Goal: Navigation & Orientation: Go to known website

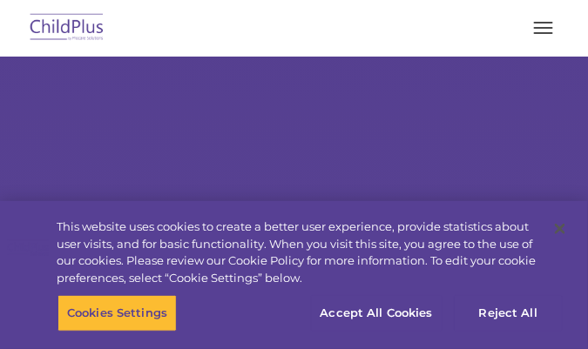
select select "MEDIUM"
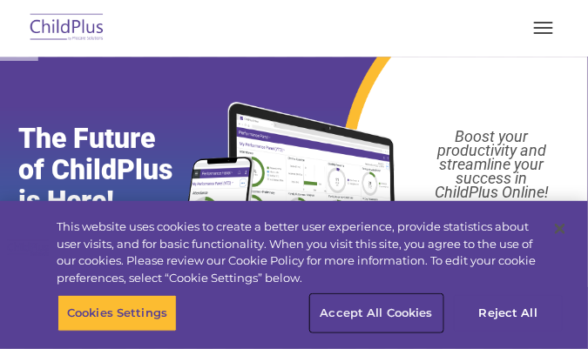
click at [359, 308] on button "Accept All Cookies" at bounding box center [376, 313] width 131 height 37
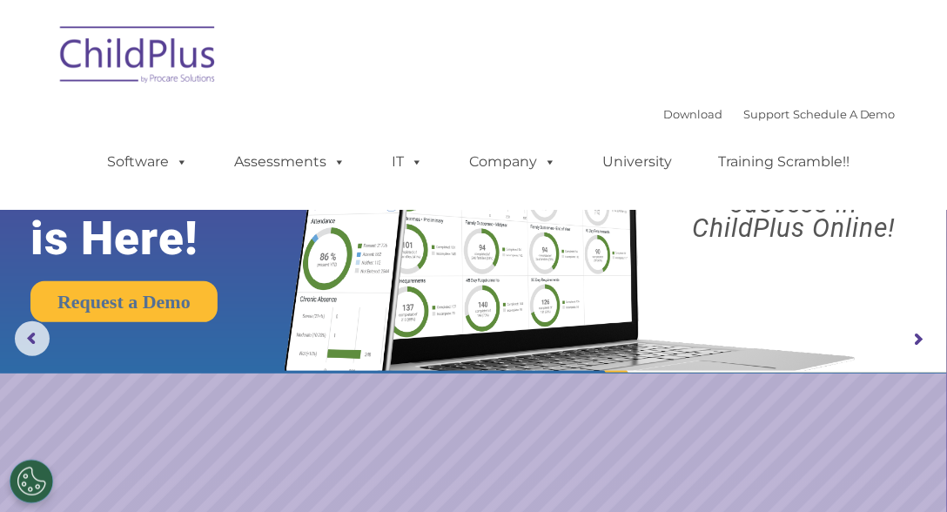
click at [131, 64] on img at bounding box center [138, 57] width 174 height 87
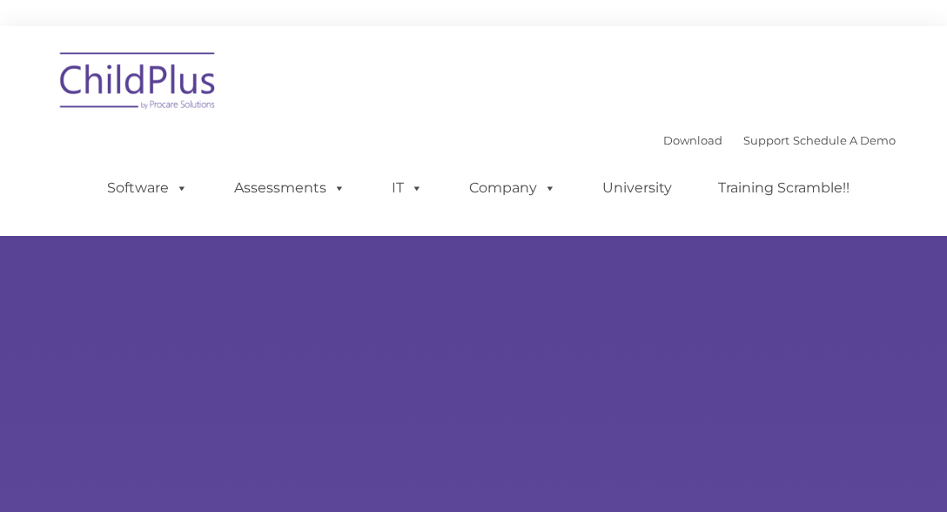
type input ""
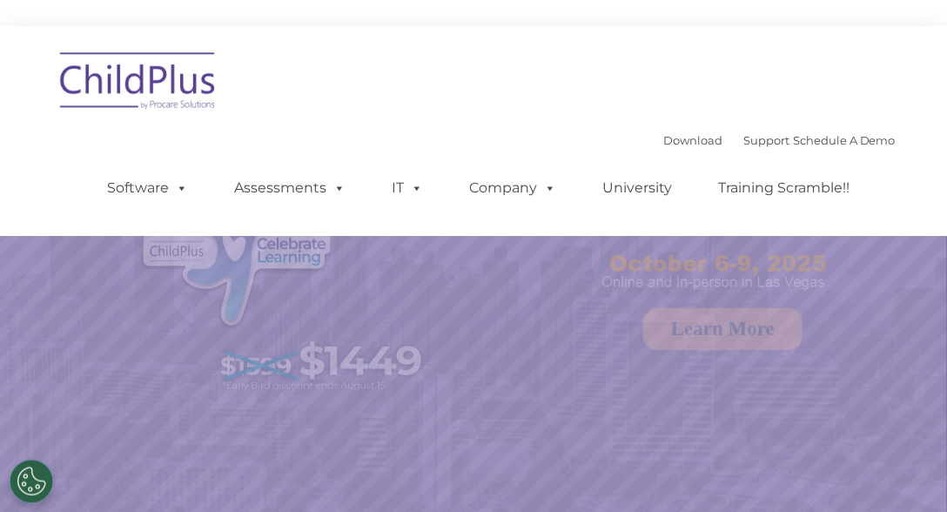
select select "MEDIUM"
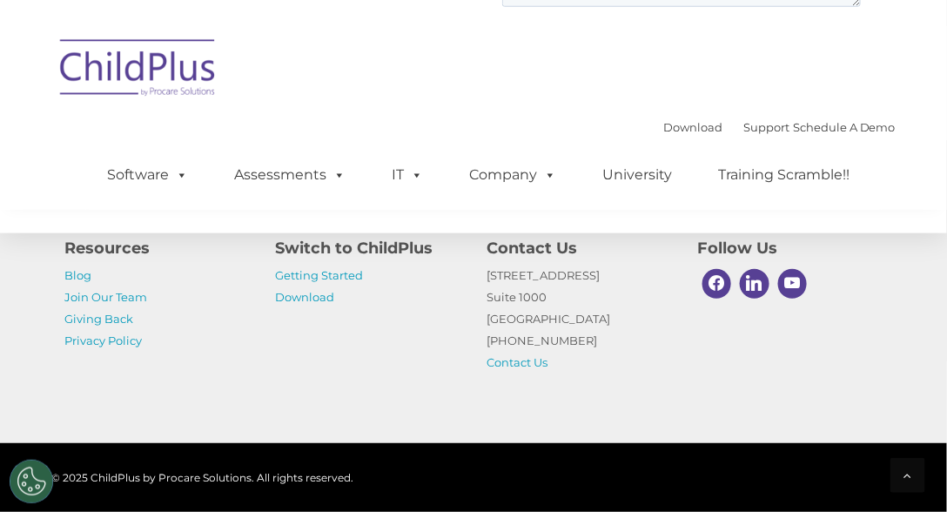
scroll to position [2253, 0]
